Goal: Task Accomplishment & Management: Use online tool/utility

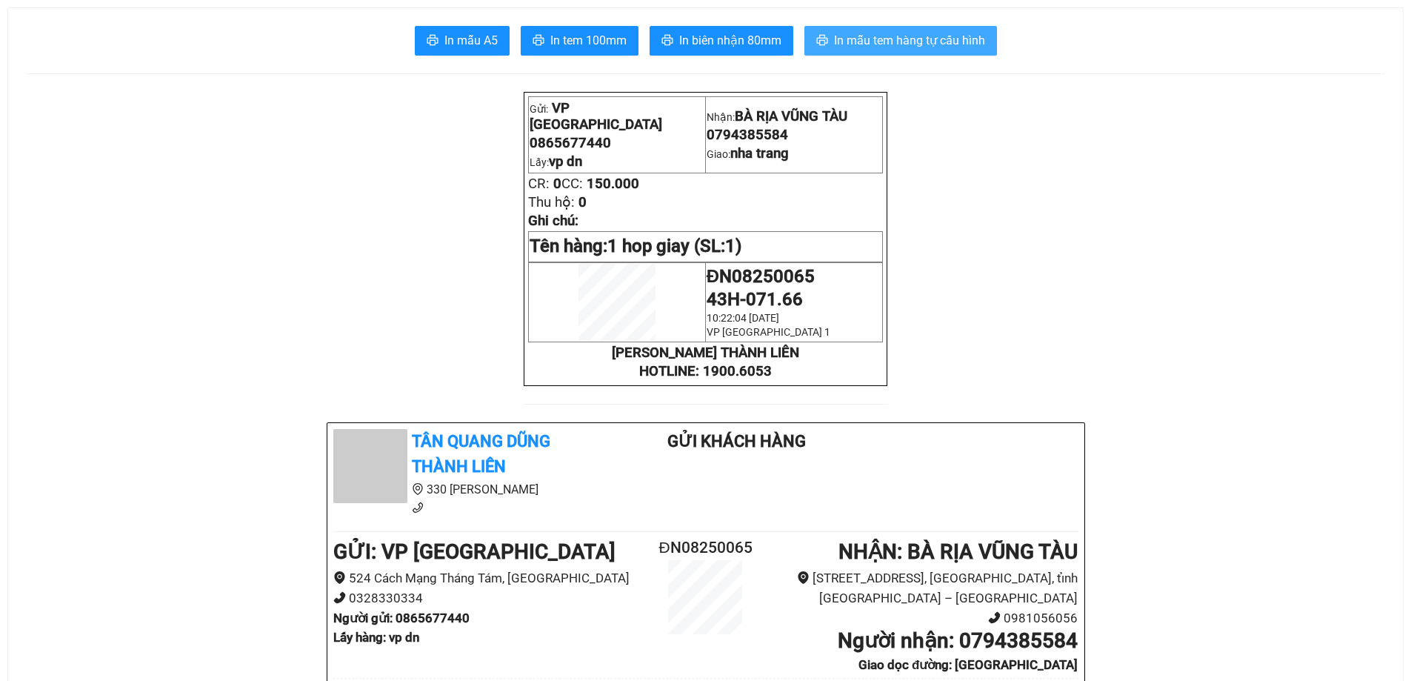
click at [945, 41] on span "In mẫu tem hàng tự cấu hình" at bounding box center [909, 40] width 151 height 19
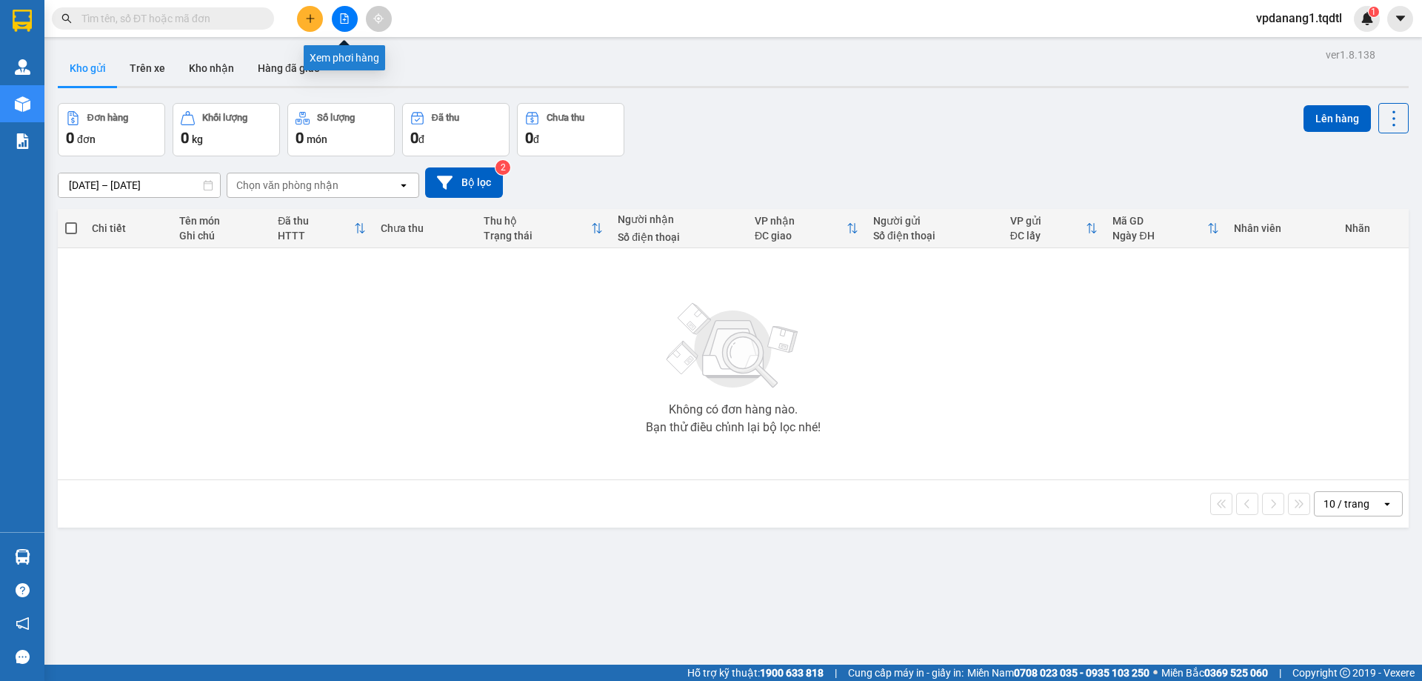
click at [343, 16] on icon "file-add" at bounding box center [344, 18] width 10 height 10
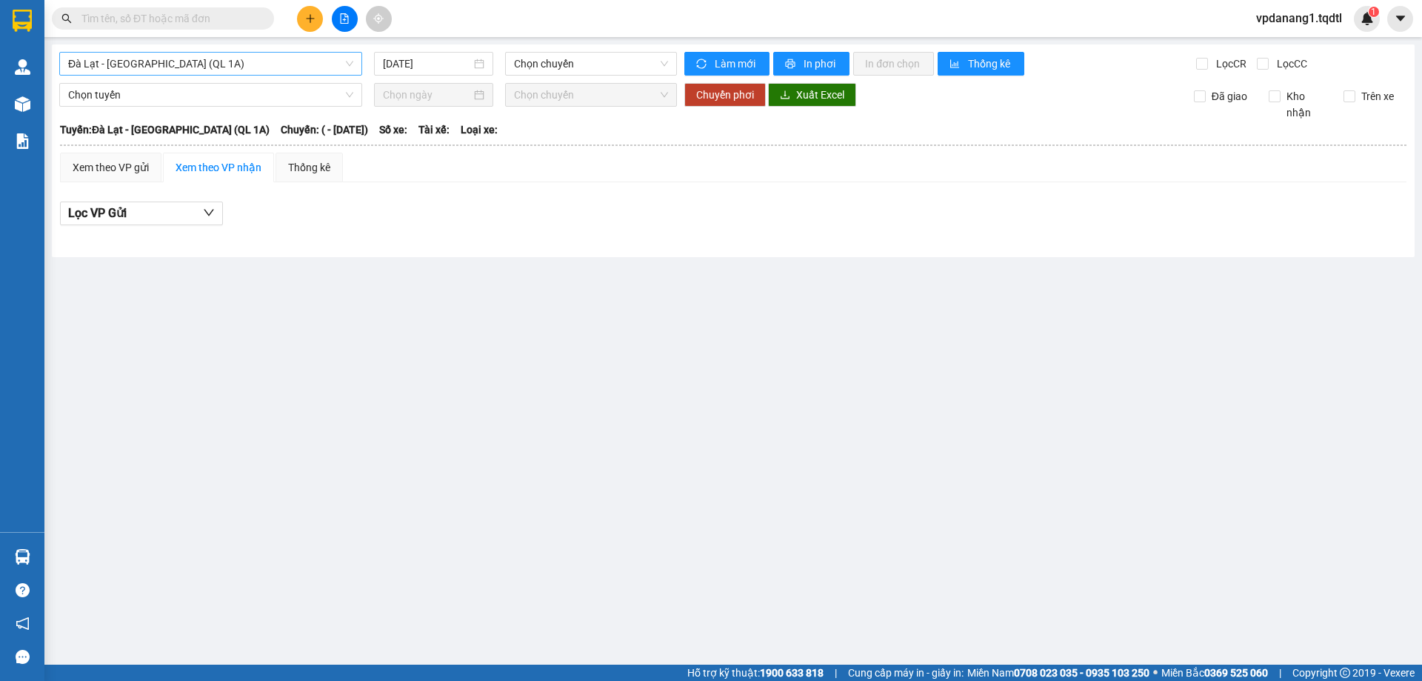
click at [210, 59] on span "Đà Lạt - [GEOGRAPHIC_DATA] (QL 1A)" at bounding box center [210, 64] width 285 height 22
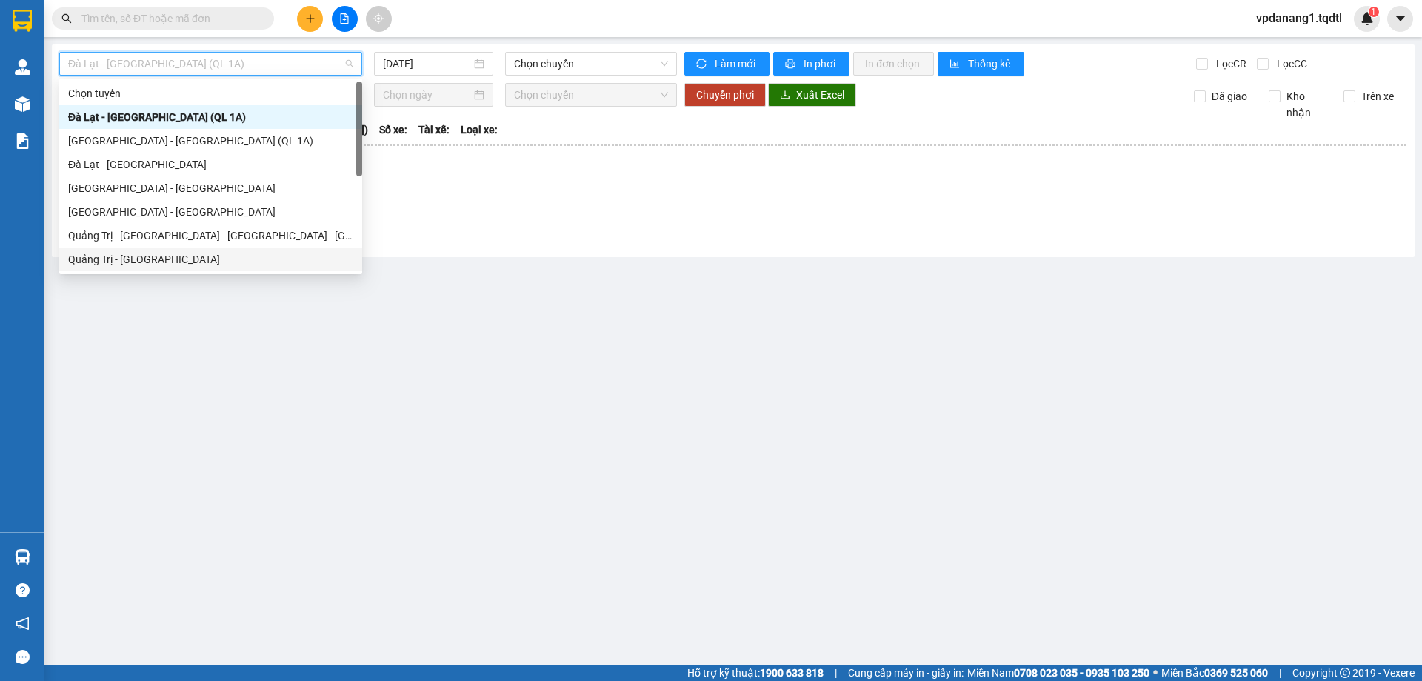
click at [153, 258] on div "Quảng Trị - [GEOGRAPHIC_DATA]" at bounding box center [210, 259] width 285 height 16
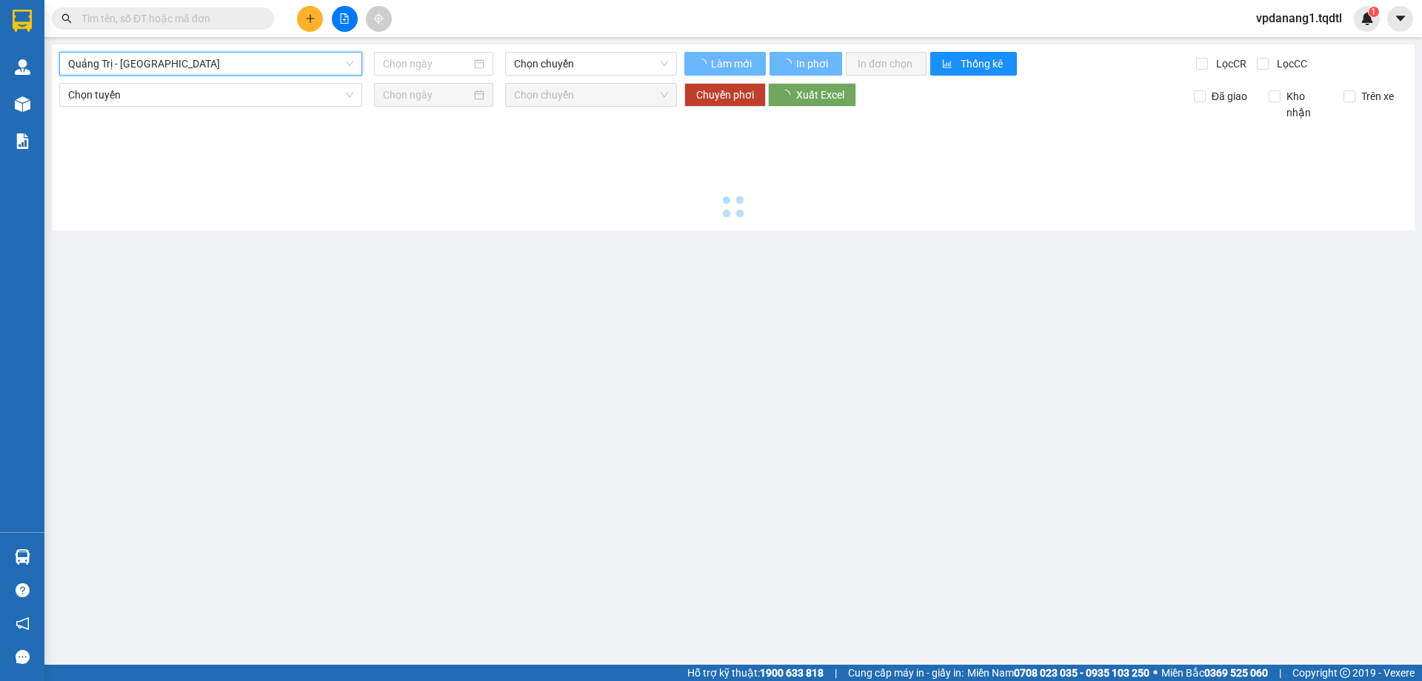
type input "[DATE]"
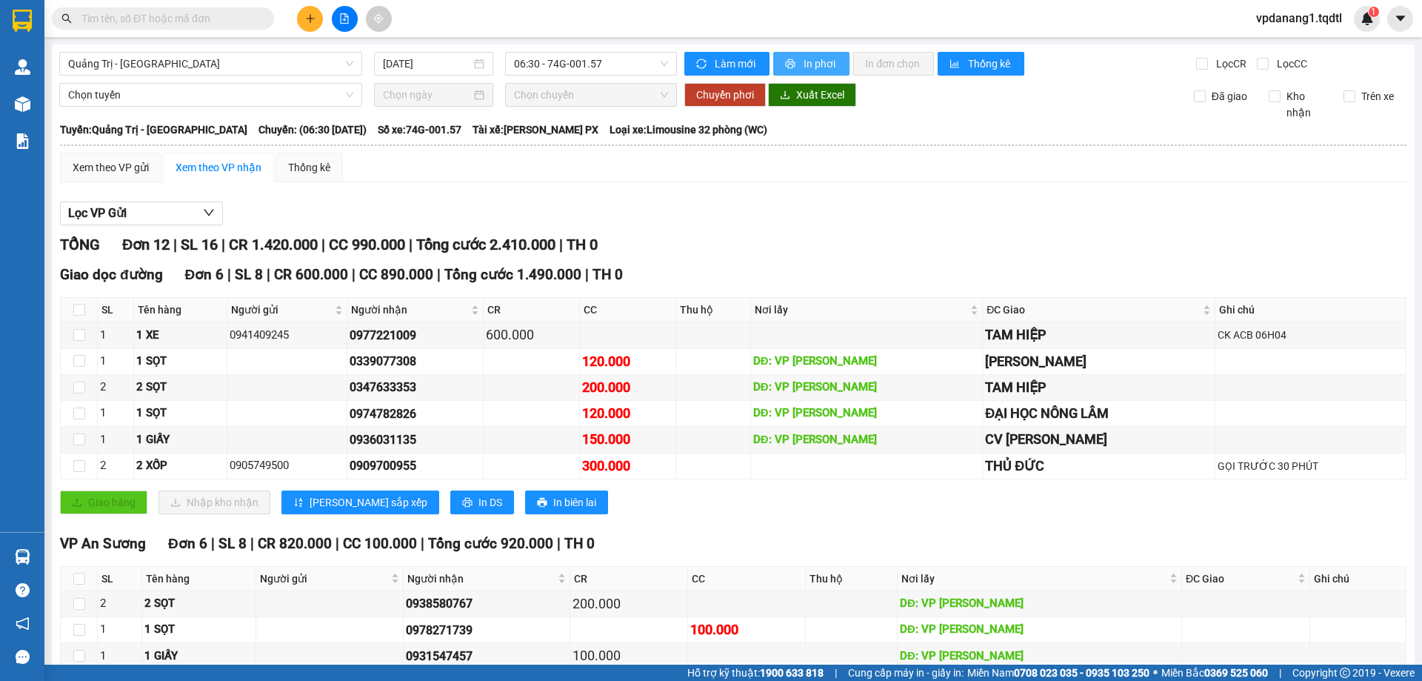
click at [820, 60] on span "In phơi" at bounding box center [821, 64] width 34 height 16
